Goal: Complete application form

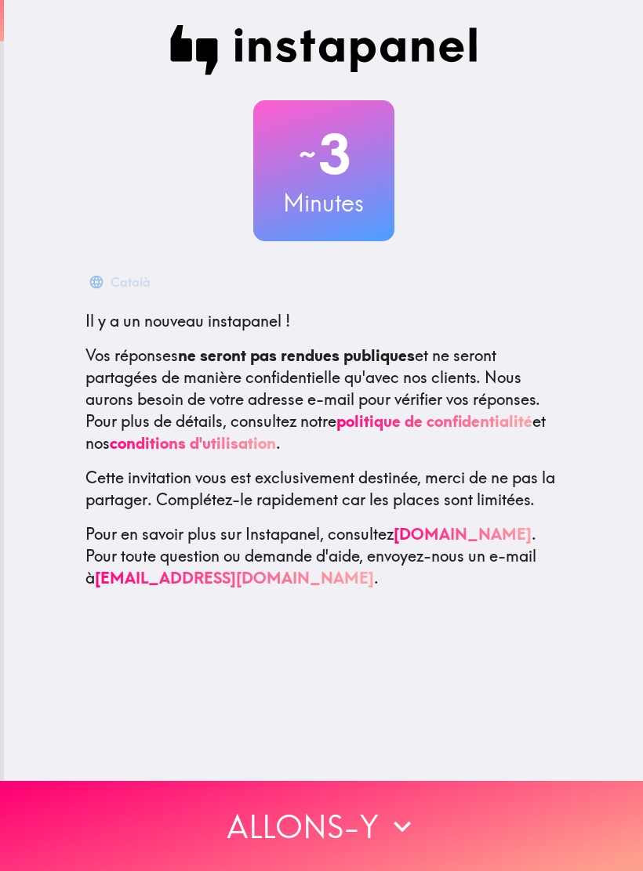
click at [352, 833] on button "Allons-y" at bounding box center [321, 826] width 643 height 90
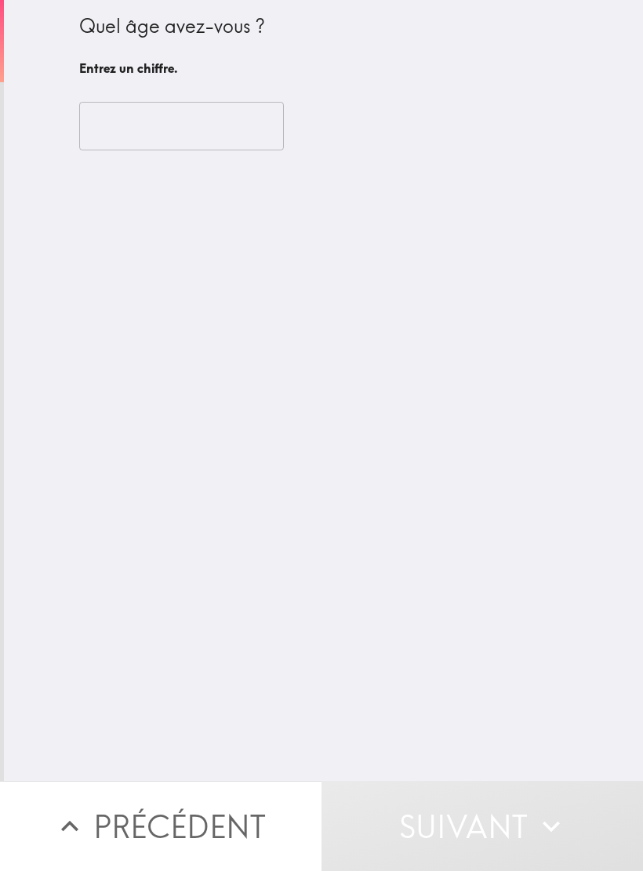
click at [192, 120] on input "number" at bounding box center [181, 126] width 205 height 49
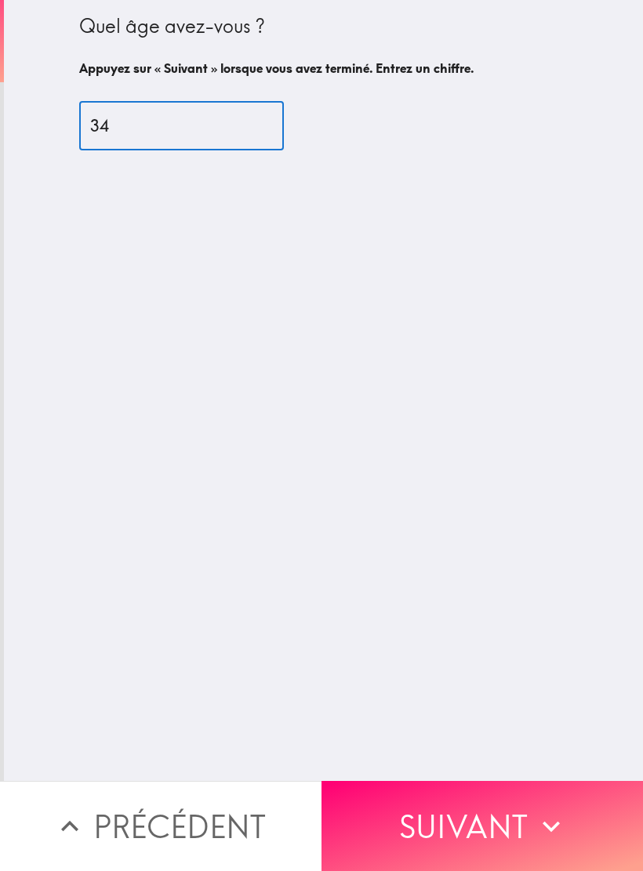
type input "34"
click at [480, 829] on button "Suivant" at bounding box center [481, 826] width 321 height 90
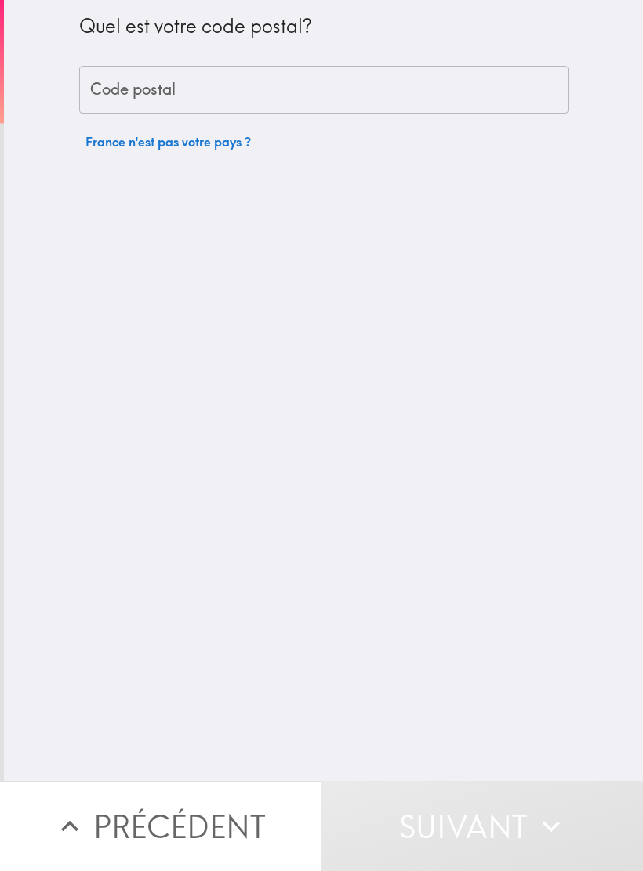
click at [321, 94] on input "Code postal" at bounding box center [323, 90] width 489 height 49
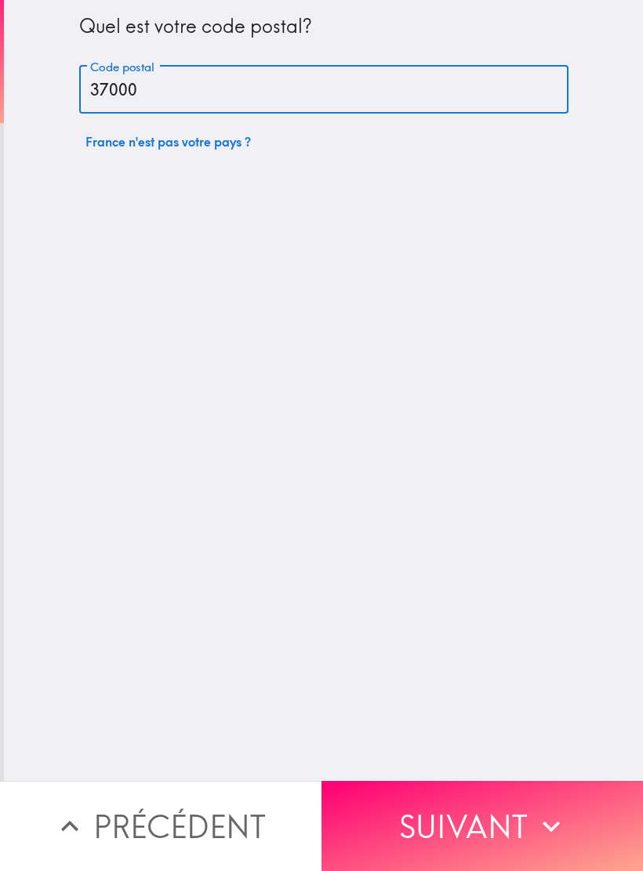
type input "37000"
click at [479, 817] on button "Suivant" at bounding box center [481, 826] width 321 height 90
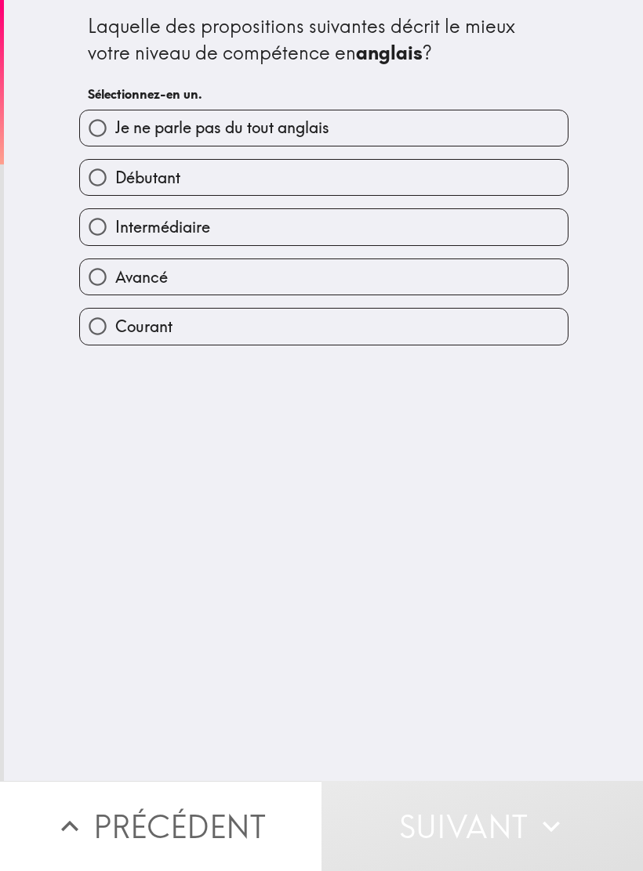
click at [247, 232] on label "Intermédiaire" at bounding box center [323, 226] width 487 height 35
click at [115, 232] on input "Intermédiaire" at bounding box center [97, 226] width 35 height 35
radio input "true"
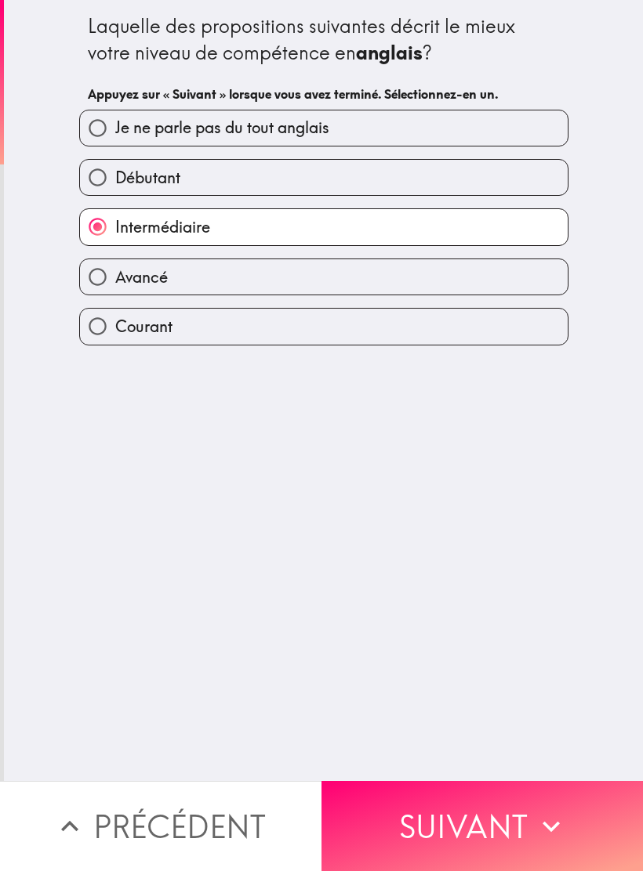
click at [540, 837] on icon "button" at bounding box center [551, 827] width 34 height 34
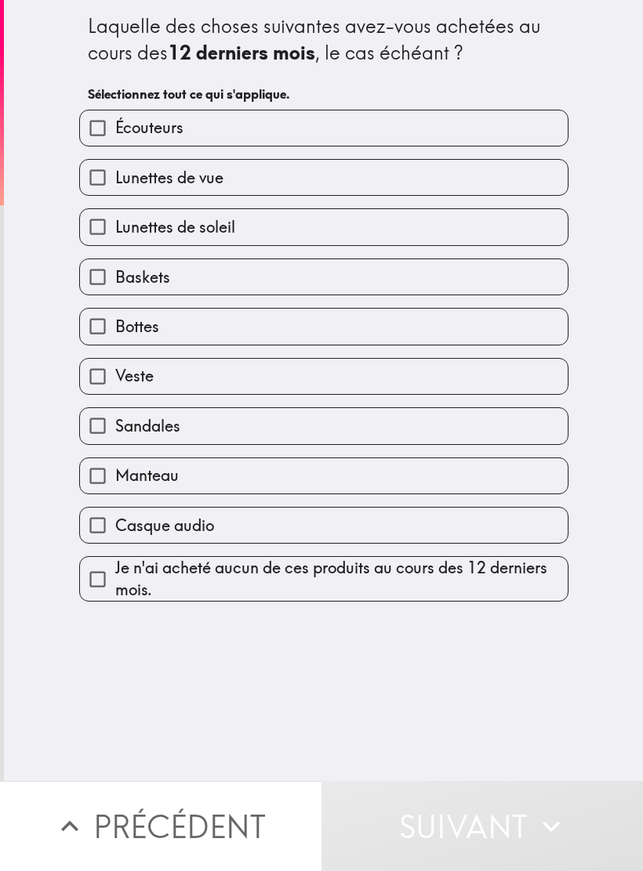
click at [346, 129] on label "Écouteurs" at bounding box center [323, 127] width 487 height 35
click at [115, 129] on input "Écouteurs" at bounding box center [97, 127] width 35 height 35
checkbox input "true"
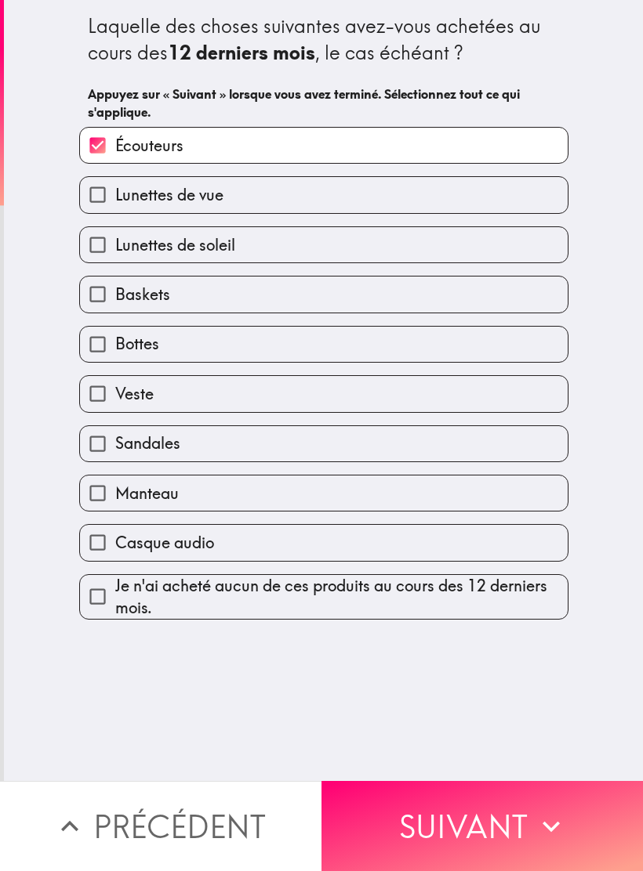
click at [298, 299] on label "Baskets" at bounding box center [323, 294] width 487 height 35
click at [115, 299] on input "Baskets" at bounding box center [97, 294] width 35 height 35
checkbox input "true"
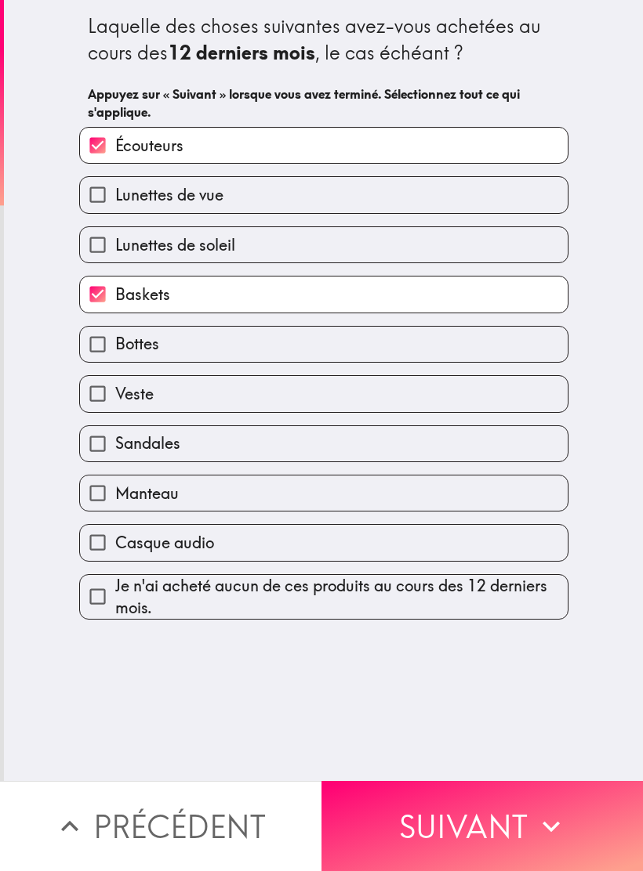
click at [284, 549] on label "Casque audio" at bounding box center [323, 542] width 487 height 35
click at [115, 549] on input "Casque audio" at bounding box center [97, 542] width 35 height 35
checkbox input "true"
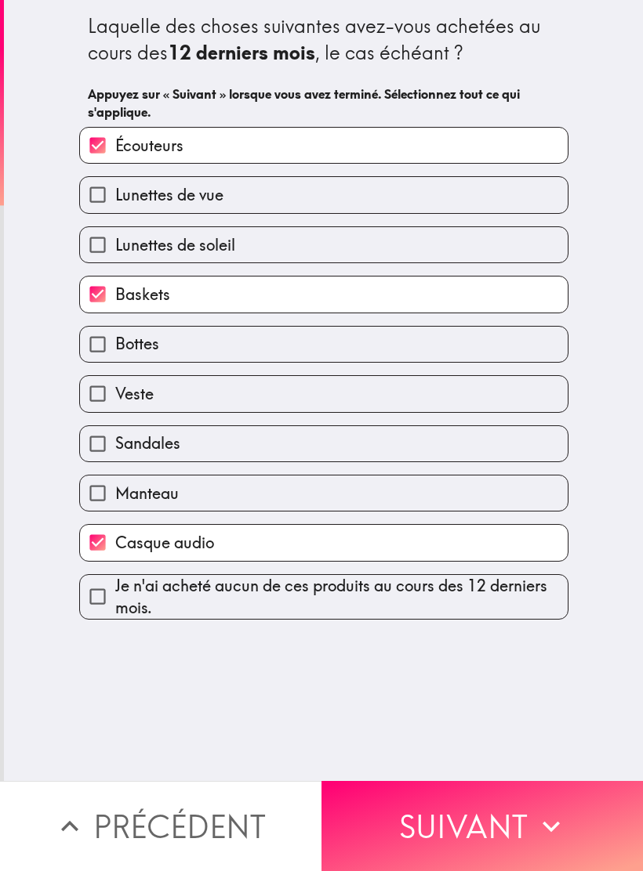
click at [504, 822] on button "Suivant" at bounding box center [481, 826] width 321 height 90
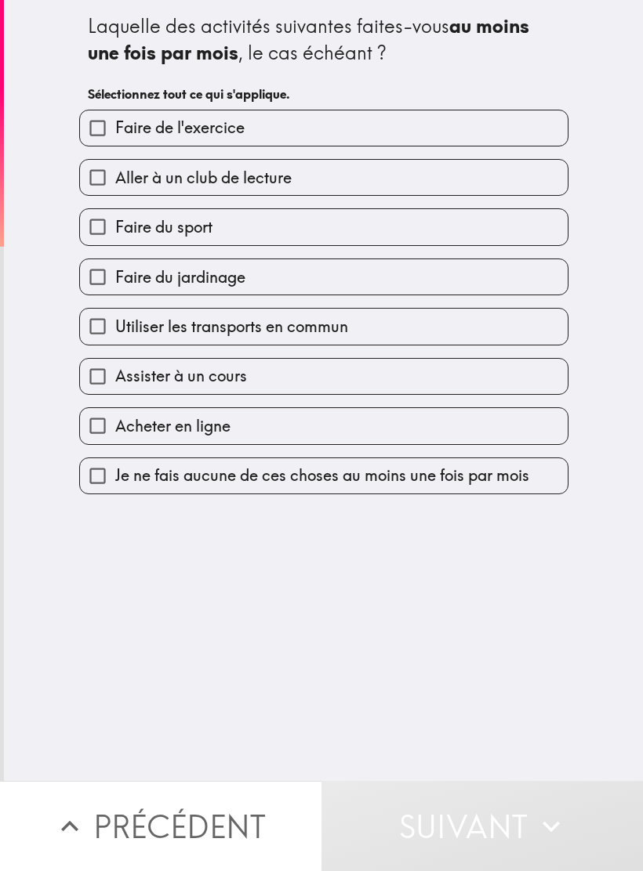
click at [374, 139] on label "Faire de l'exercice" at bounding box center [323, 127] width 487 height 35
click at [115, 139] on input "Faire de l'exercice" at bounding box center [97, 127] width 35 height 35
checkbox input "true"
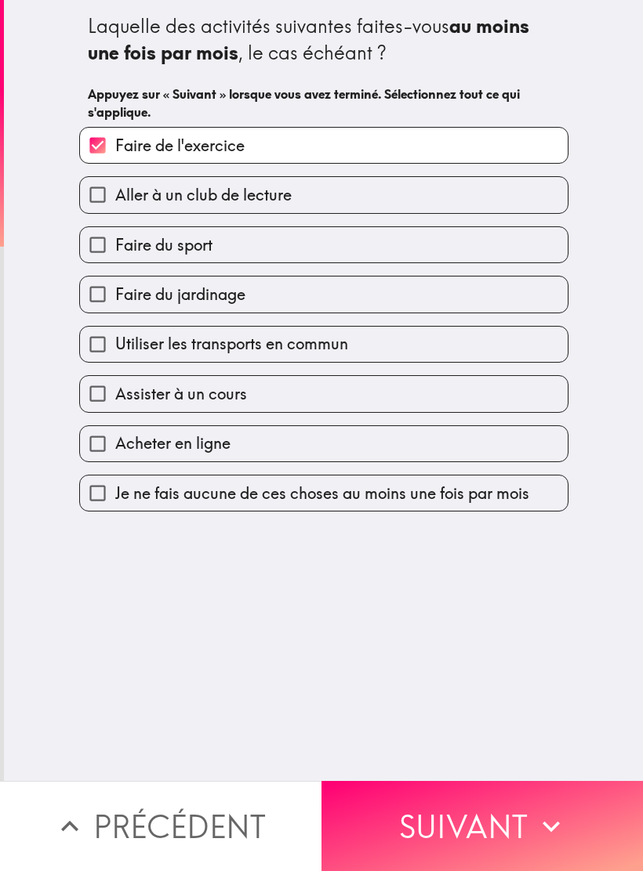
click at [321, 254] on label "Faire du sport" at bounding box center [323, 244] width 487 height 35
click at [115, 254] on input "Faire du sport" at bounding box center [97, 244] width 35 height 35
checkbox input "true"
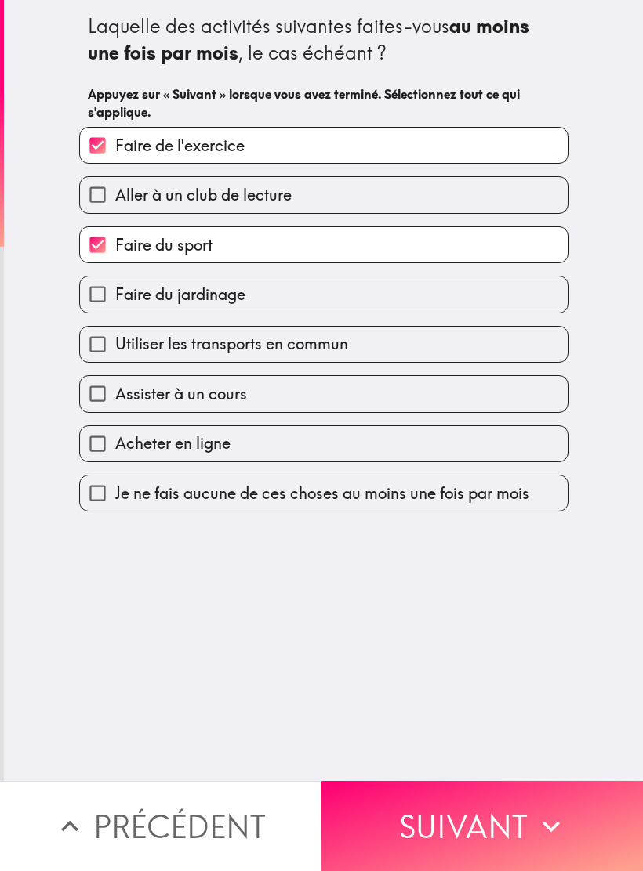
click at [353, 452] on label "Acheter en ligne" at bounding box center [323, 443] width 487 height 35
click at [115, 452] on input "Acheter en ligne" at bounding box center [97, 443] width 35 height 35
checkbox input "true"
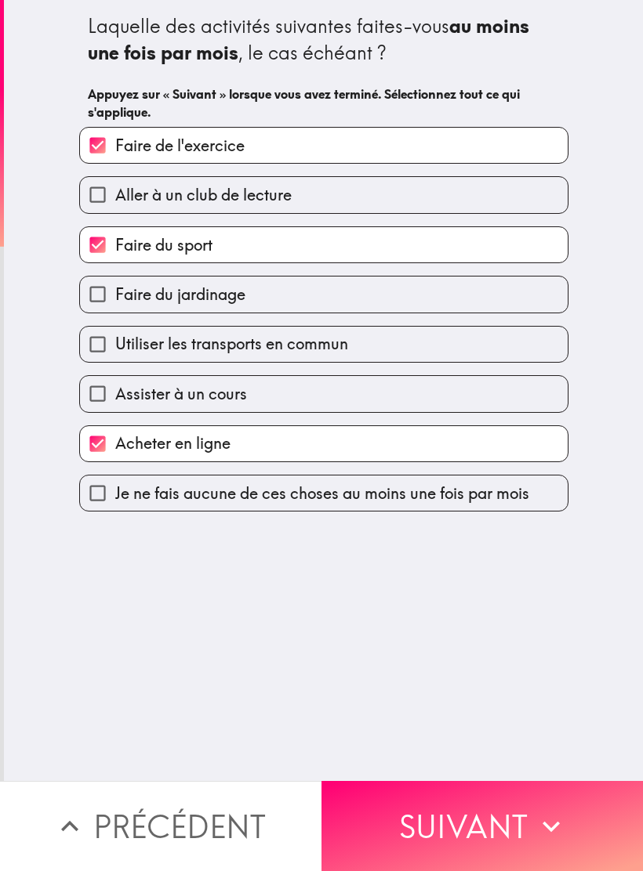
click at [480, 824] on button "Suivant" at bounding box center [481, 826] width 321 height 90
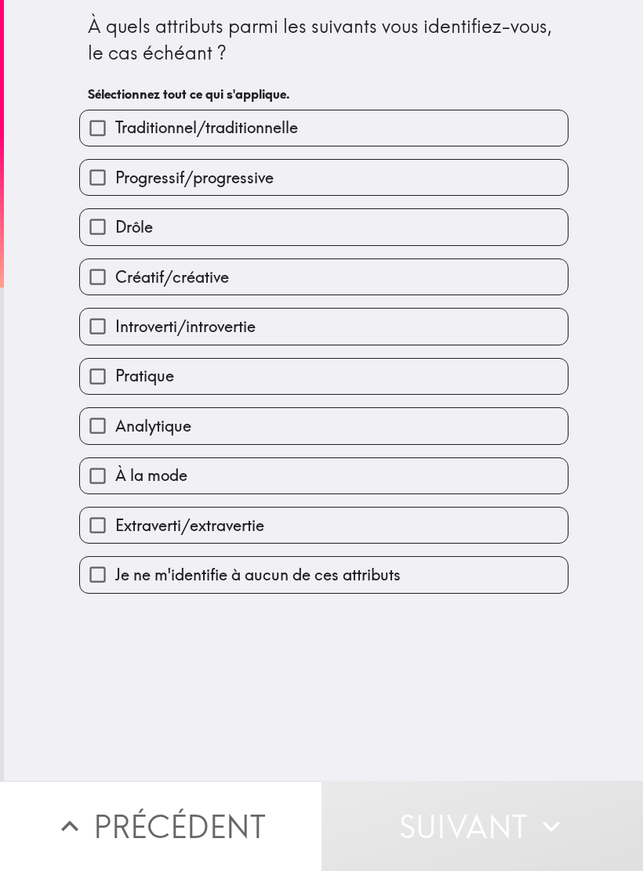
click at [258, 277] on label "Créatif/créative" at bounding box center [323, 276] width 487 height 35
click at [115, 277] on input "Créatif/créative" at bounding box center [97, 276] width 35 height 35
checkbox input "true"
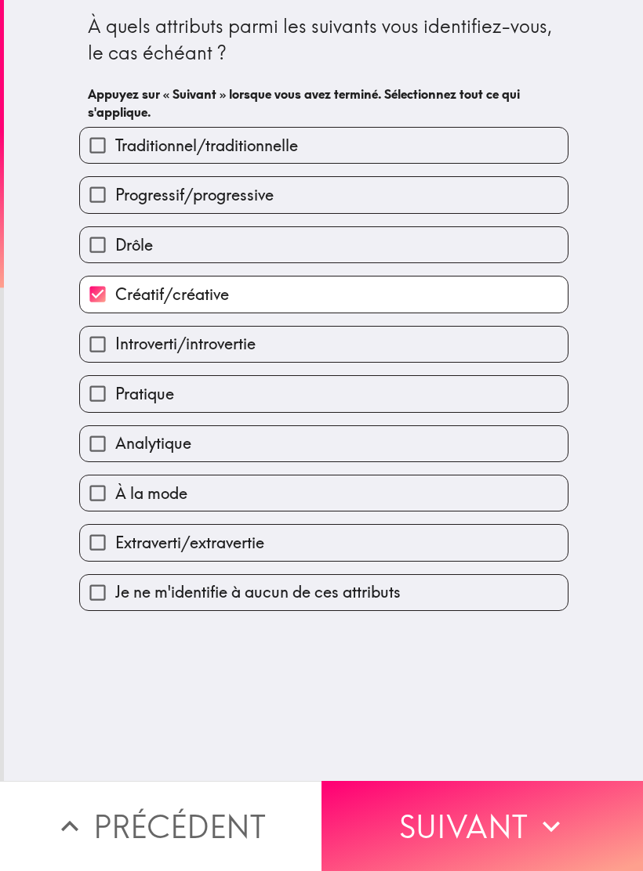
click at [472, 821] on button "Suivant" at bounding box center [481, 826] width 321 height 90
